Goal: Find contact information: Find contact information

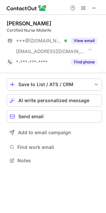
scroll to position [156, 106]
click at [94, 9] on span at bounding box center [93, 7] width 5 height 5
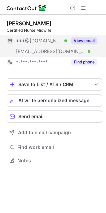
click at [84, 41] on button "View email" at bounding box center [84, 40] width 26 height 7
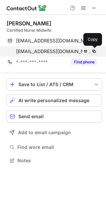
click at [94, 50] on span at bounding box center [93, 51] width 5 height 5
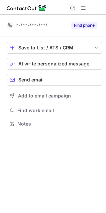
scroll to position [119, 106]
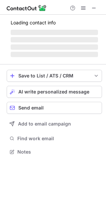
scroll to position [156, 106]
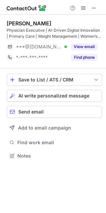
scroll to position [151, 106]
